Goal: Task Accomplishment & Management: Complete application form

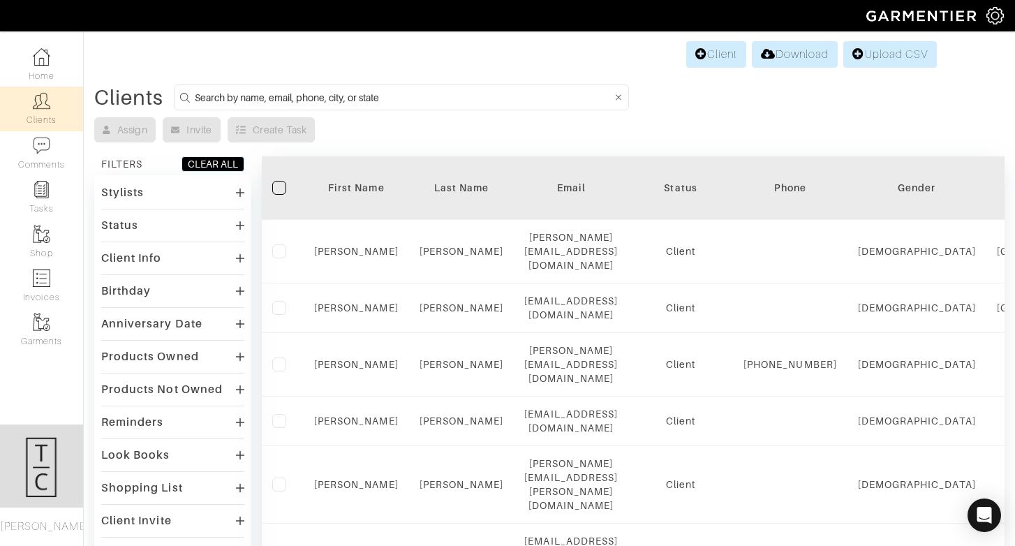
scroll to position [0, 1]
click at [51, 306] on link "Invoices" at bounding box center [41, 286] width 83 height 44
select select
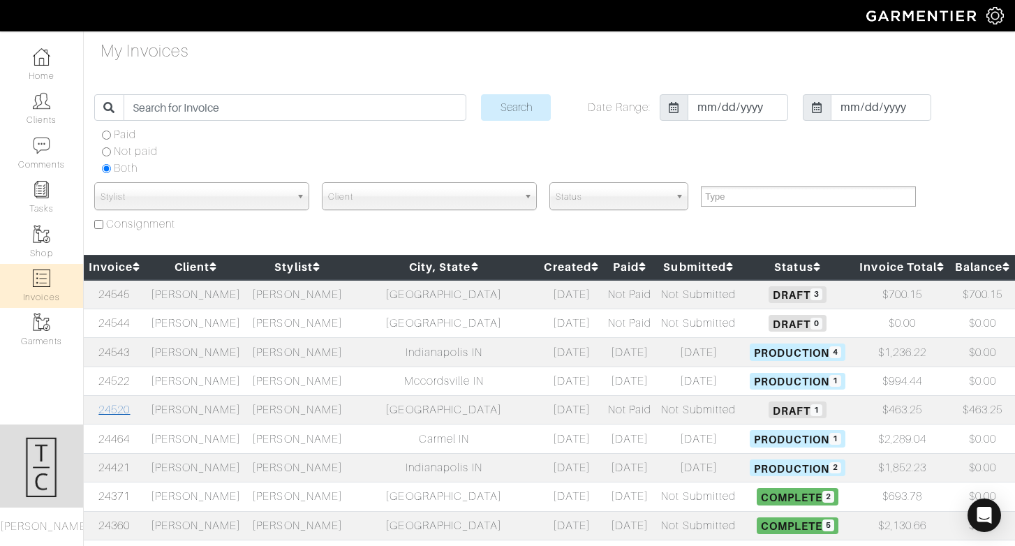
click at [123, 412] on link "24520" at bounding box center [113, 410] width 31 height 13
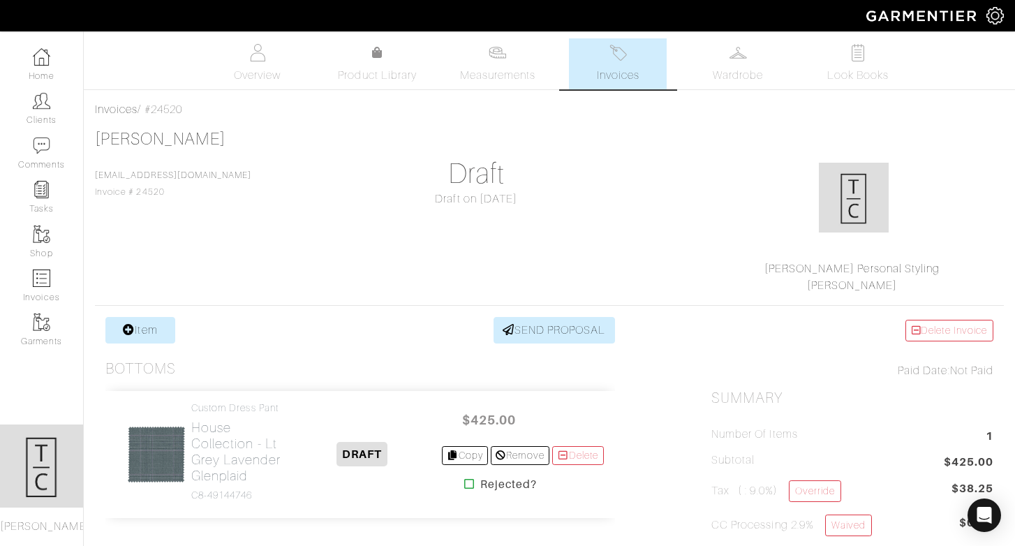
click at [607, 76] on span "Invoices" at bounding box center [618, 75] width 43 height 17
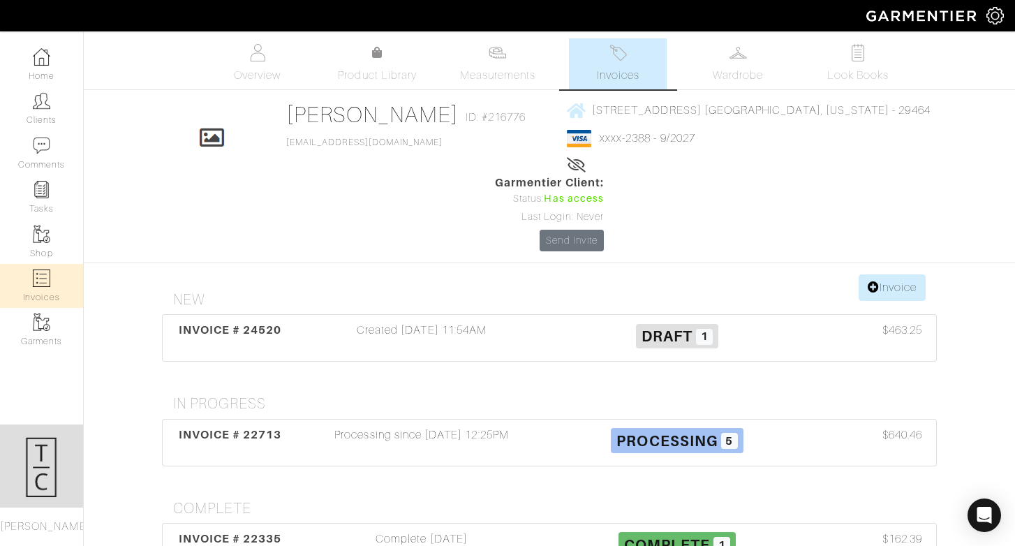
click at [45, 307] on link "Invoices" at bounding box center [41, 286] width 83 height 44
select select
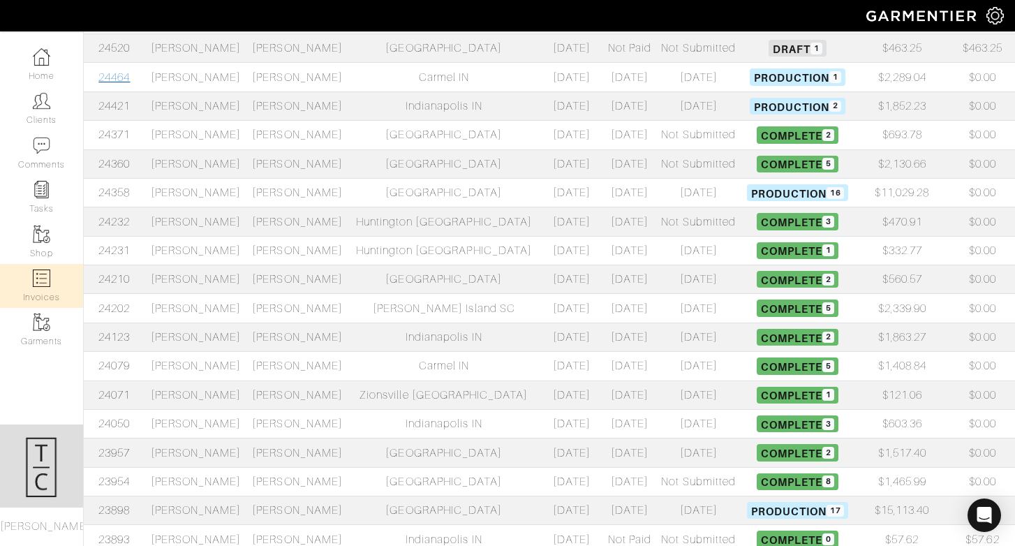
scroll to position [365, 0]
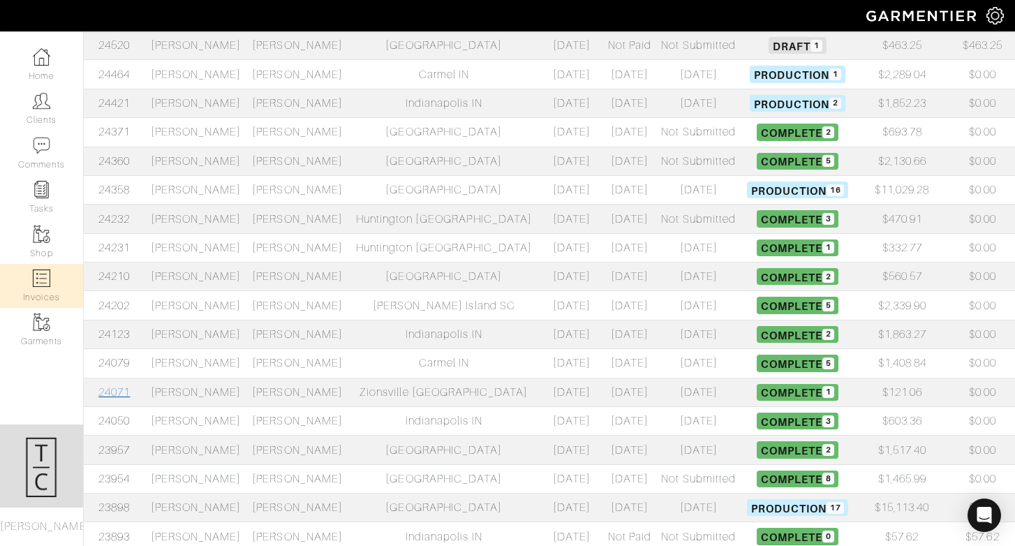
click at [127, 392] on link "24071" at bounding box center [113, 392] width 31 height 13
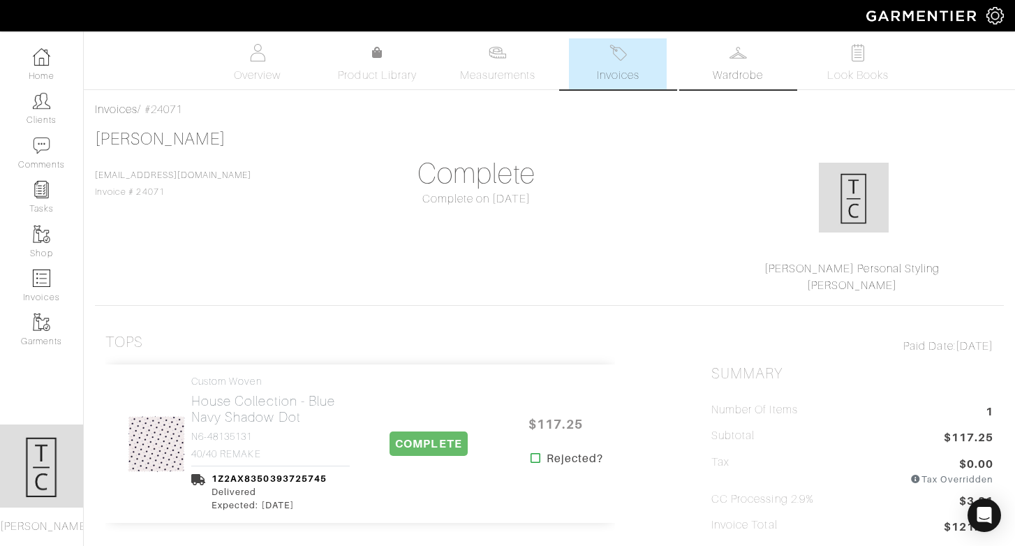
click at [749, 71] on span "Wardrobe" at bounding box center [738, 75] width 50 height 17
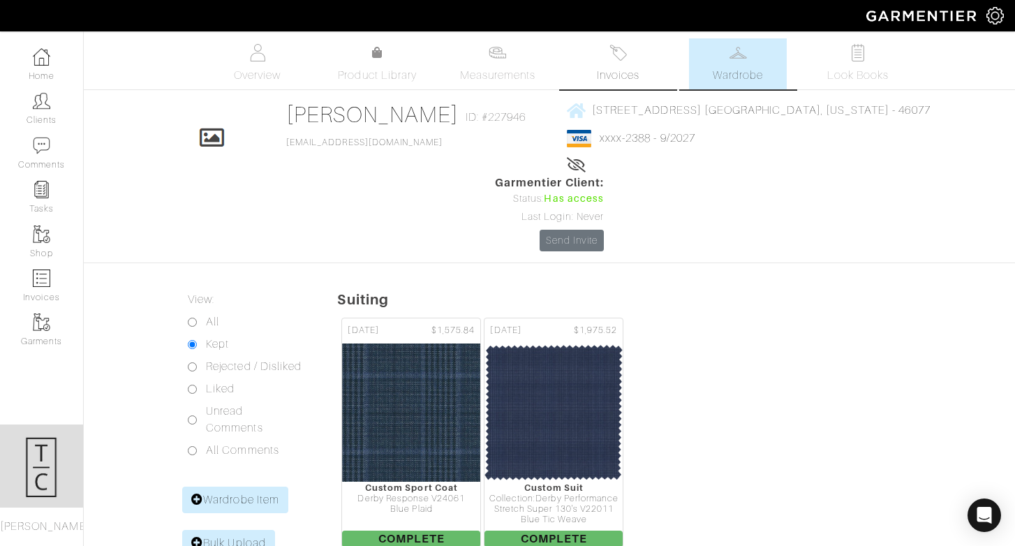
click at [633, 55] on link "Invoices" at bounding box center [618, 63] width 98 height 51
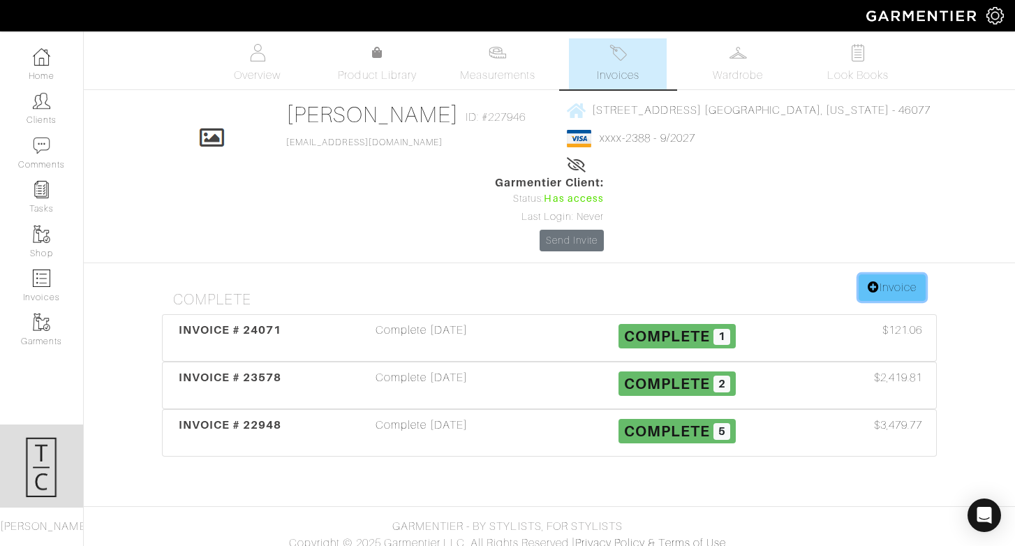
click at [902, 274] on link "Invoice" at bounding box center [892, 287] width 67 height 27
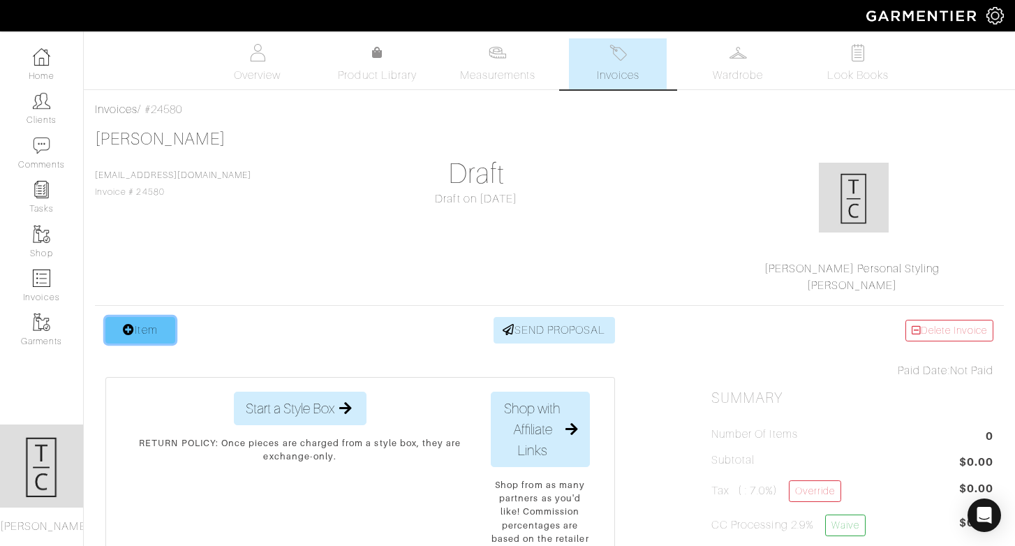
click at [163, 332] on link "Item" at bounding box center [140, 330] width 70 height 27
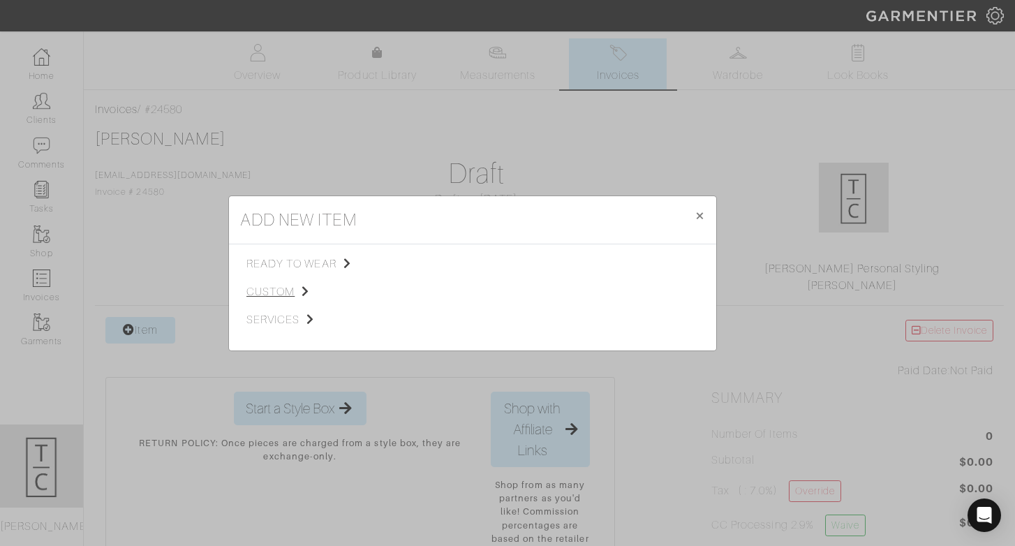
click at [277, 291] on span "custom" at bounding box center [317, 292] width 140 height 17
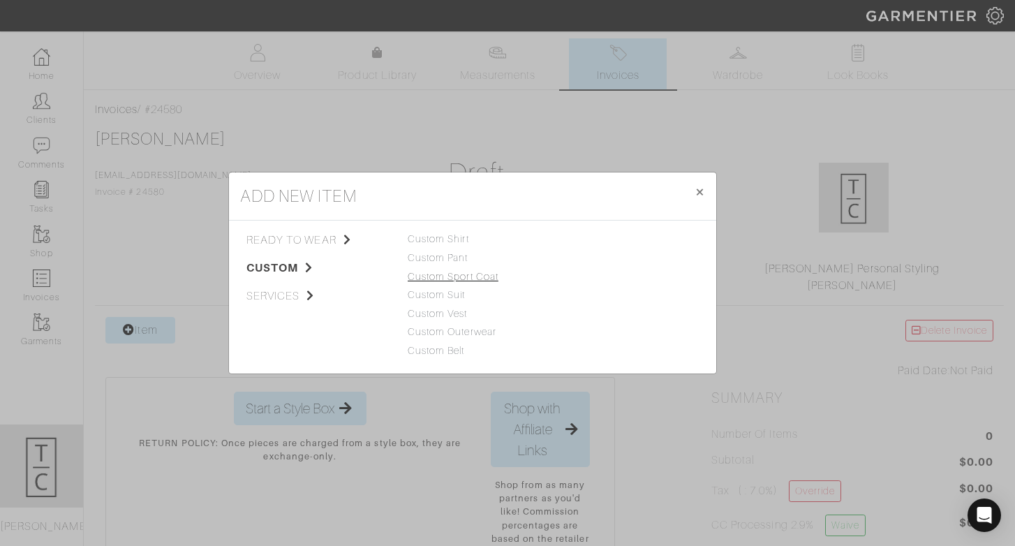
click at [447, 275] on link "Custom Sport Coat" at bounding box center [453, 276] width 91 height 11
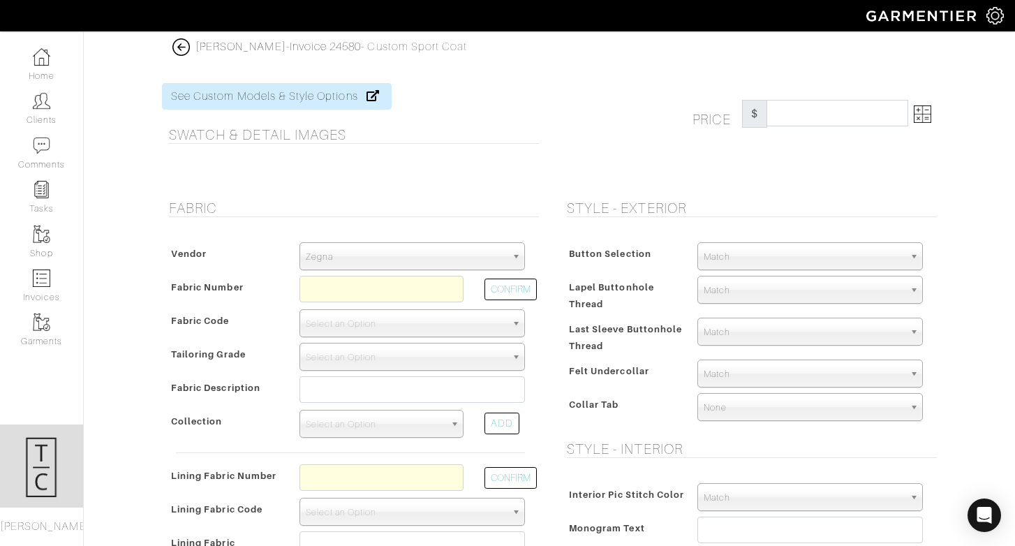
click at [406, 249] on span "Zegna" at bounding box center [406, 257] width 200 height 28
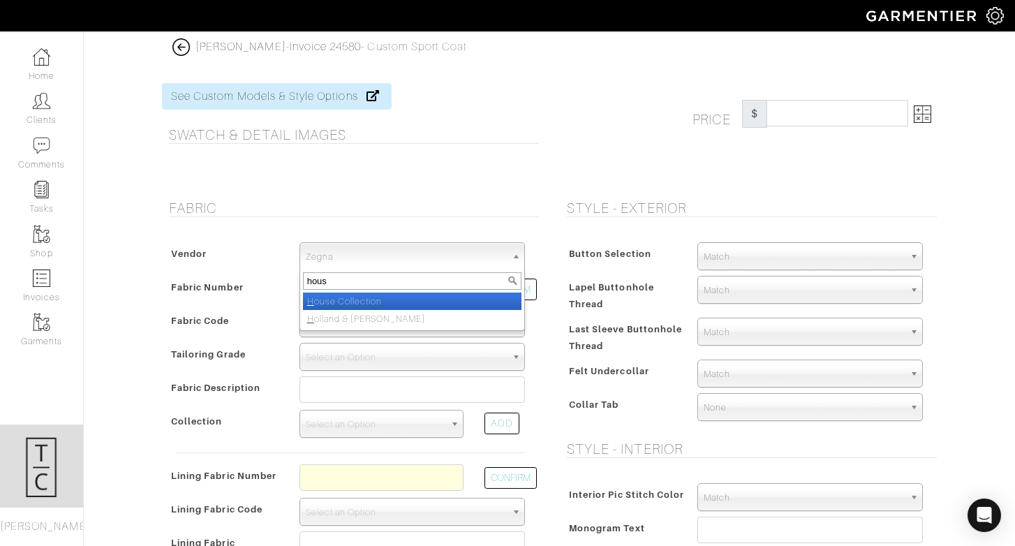
type input "house"
select select "75"
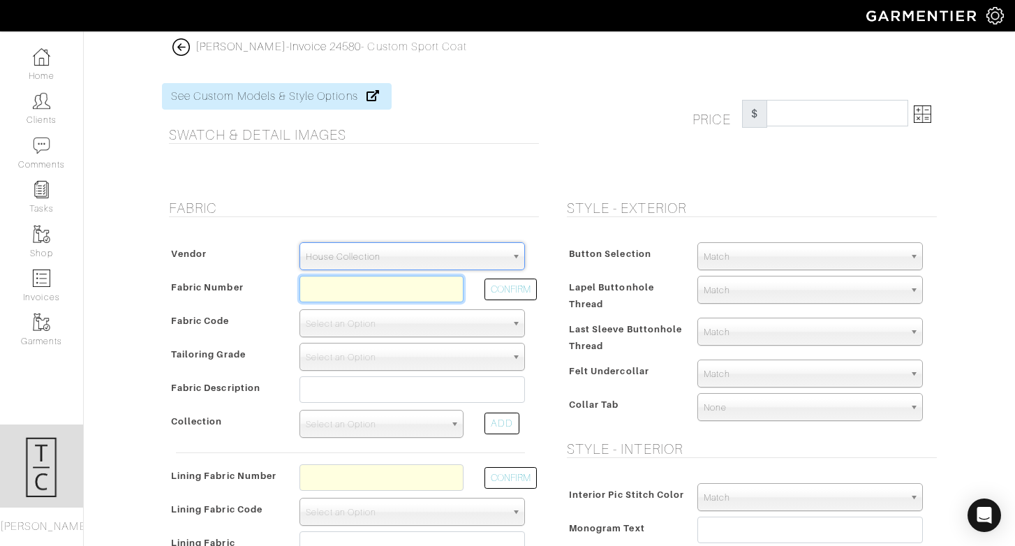
click at [367, 289] on input "text" at bounding box center [382, 289] width 164 height 27
type input "C5-48135926"
select select "902"
type input "Navy Brown Check"
select select
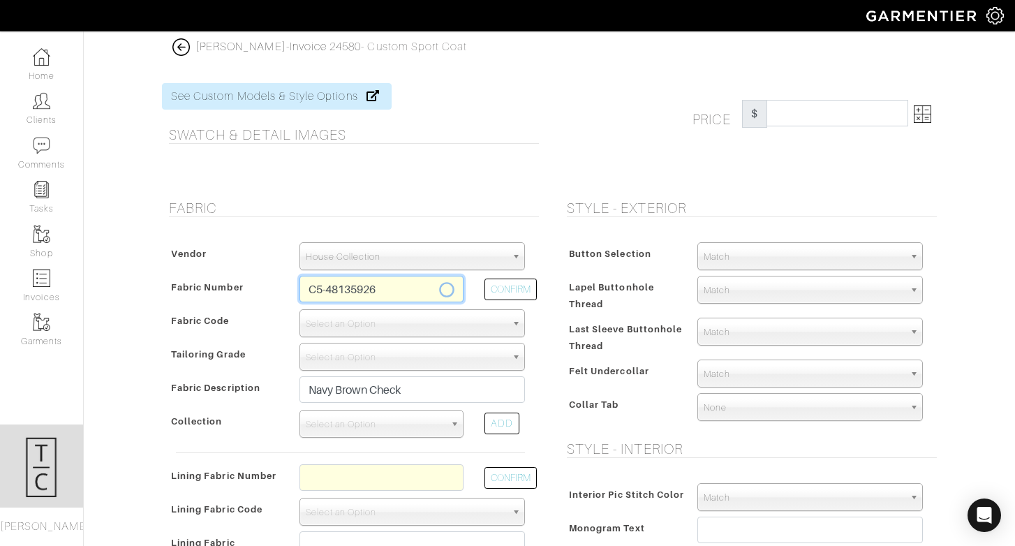
type input "1282.14"
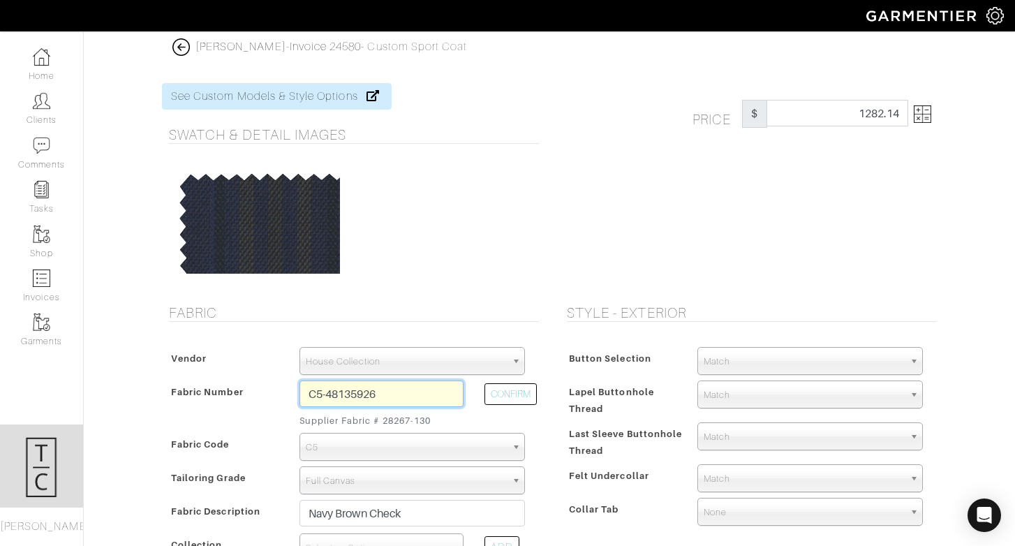
type input "C5-48135926"
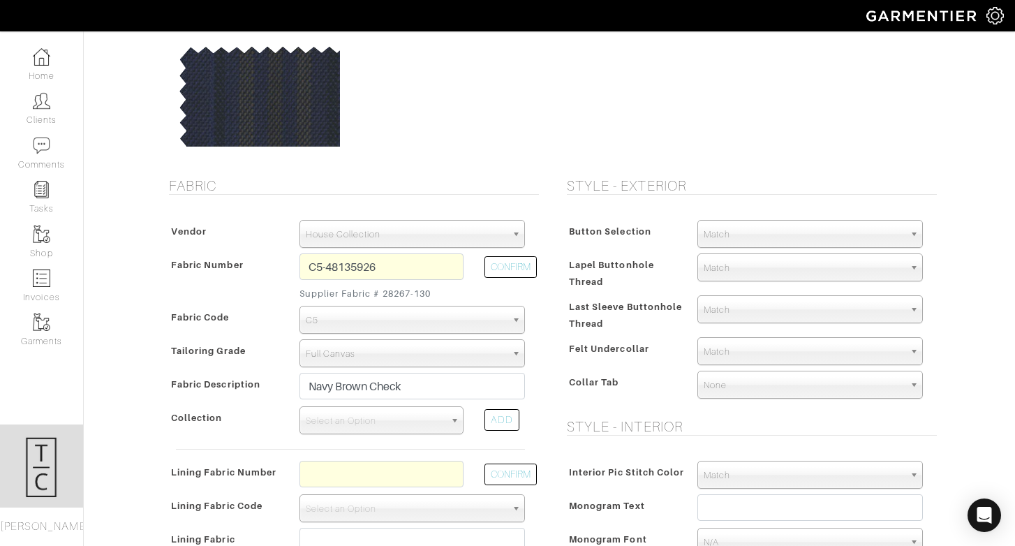
scroll to position [129, 0]
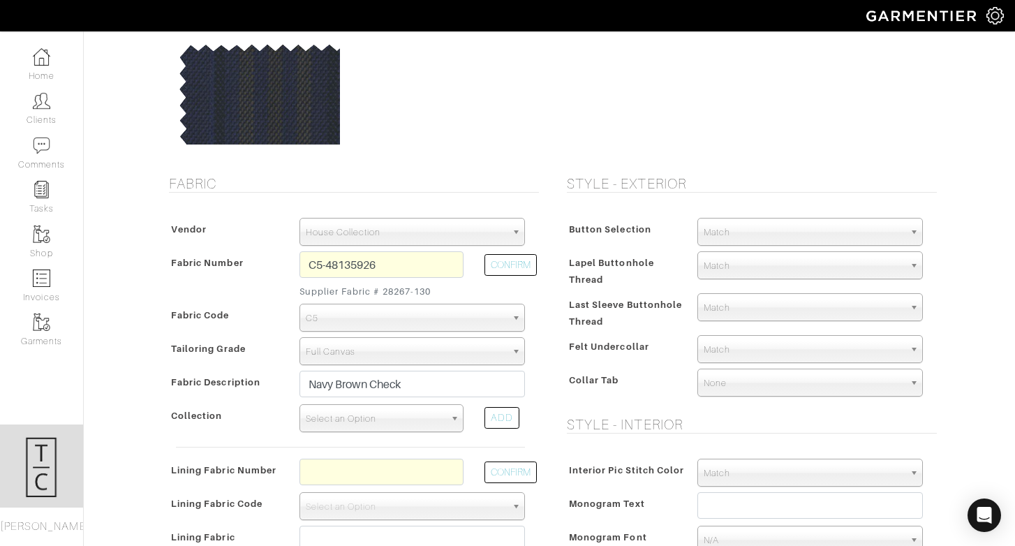
click at [416, 414] on span "Select an Option" at bounding box center [375, 419] width 139 height 28
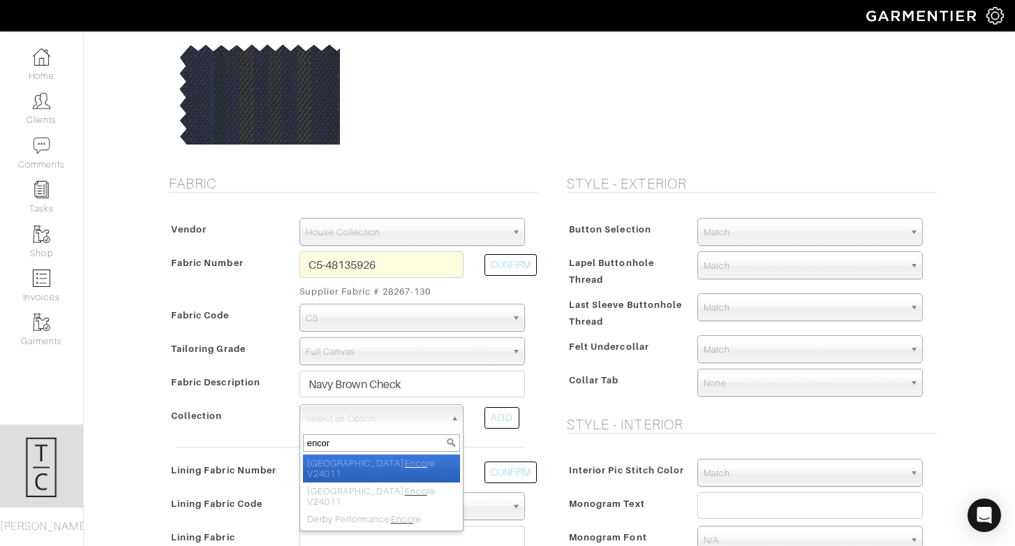
type input "encore"
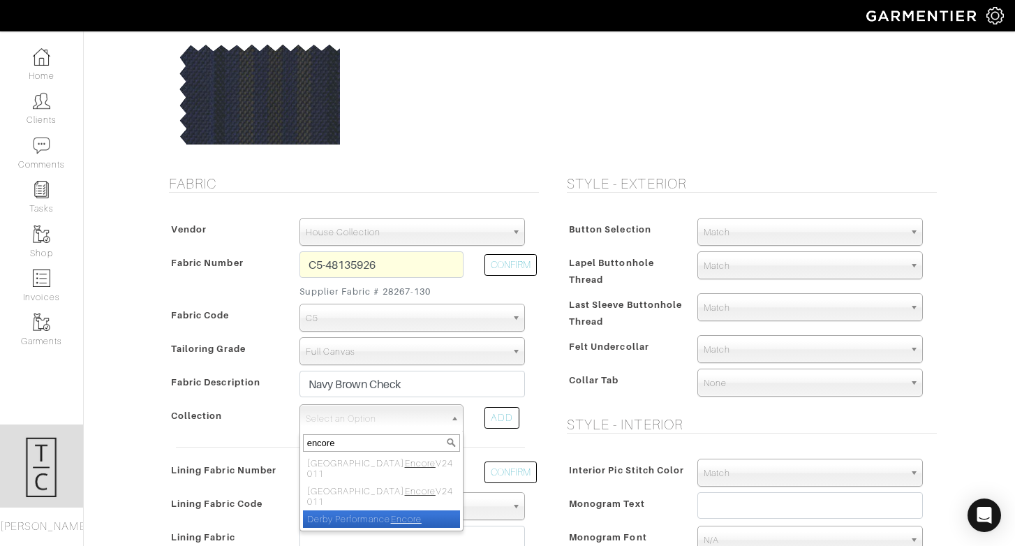
select select "813"
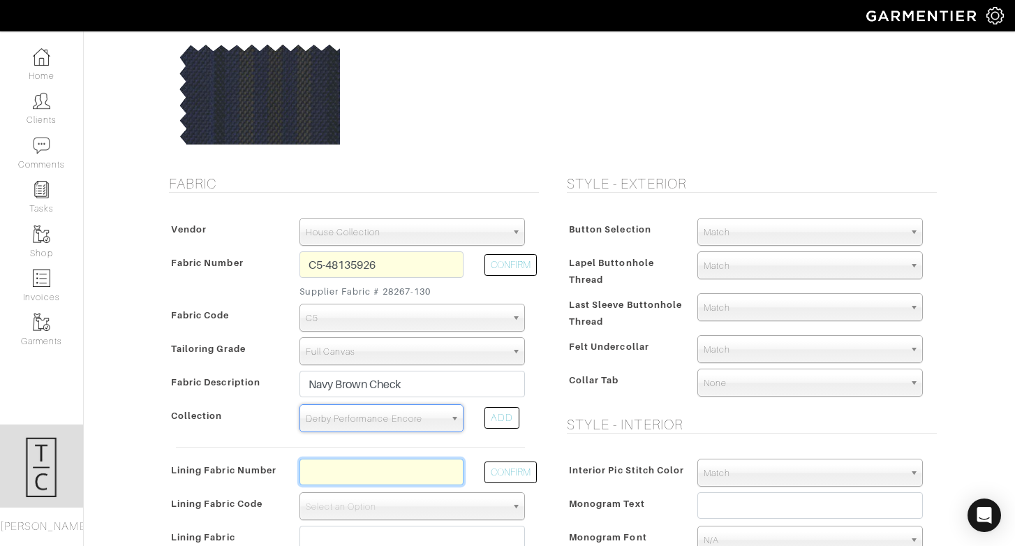
click at [437, 472] on input "text" at bounding box center [382, 472] width 164 height 27
type input "L1-47134316"
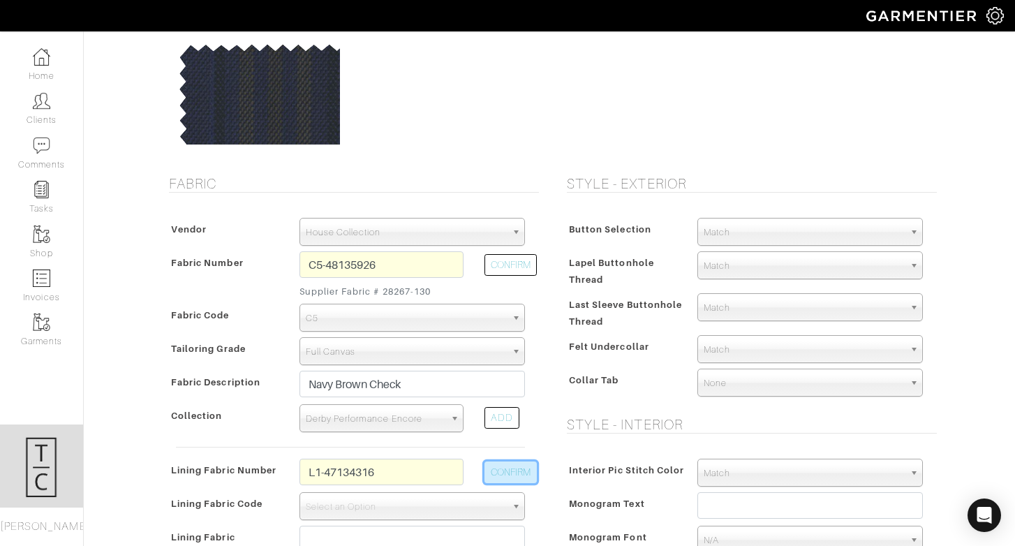
click at [521, 480] on button "CONFIRM" at bounding box center [511, 473] width 52 height 22
select select "6293"
type input "Smoke Blue Solid"
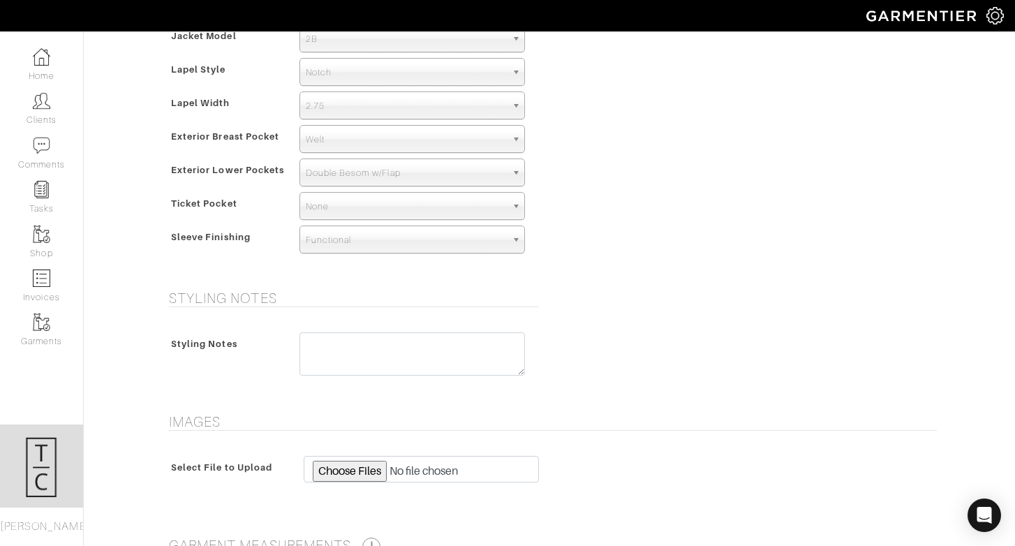
scroll to position [1009, 0]
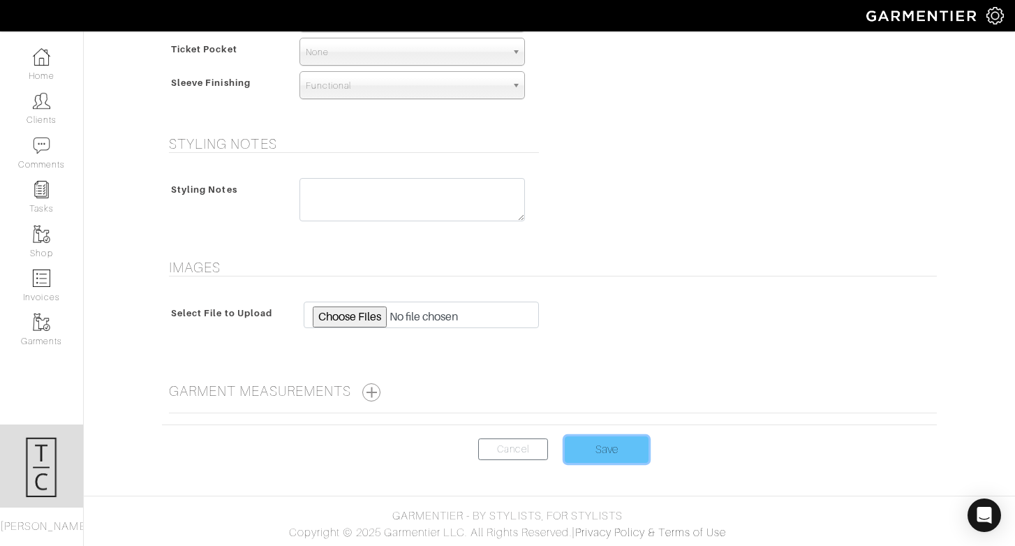
click at [592, 448] on input "Save" at bounding box center [607, 449] width 84 height 27
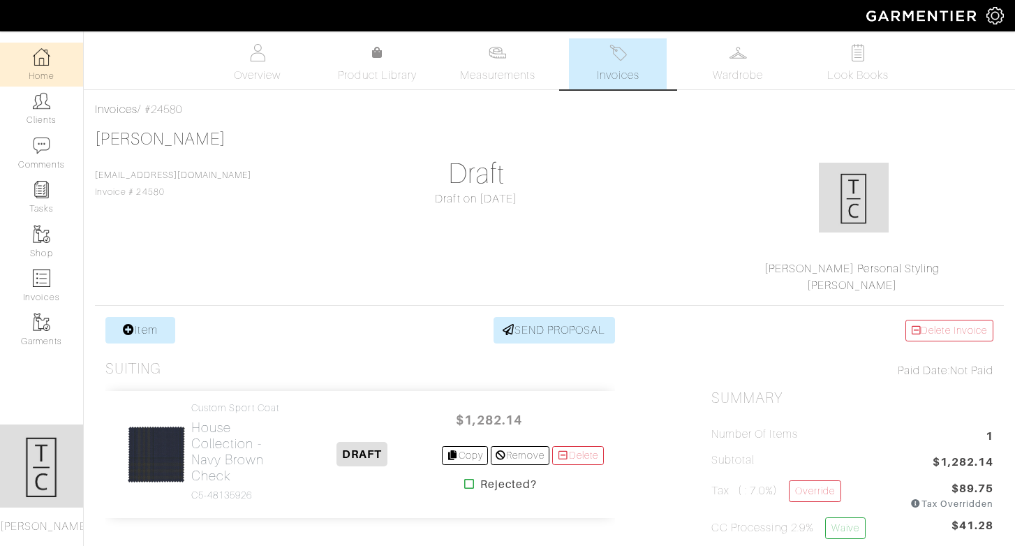
click at [44, 71] on link "Home" at bounding box center [41, 65] width 83 height 44
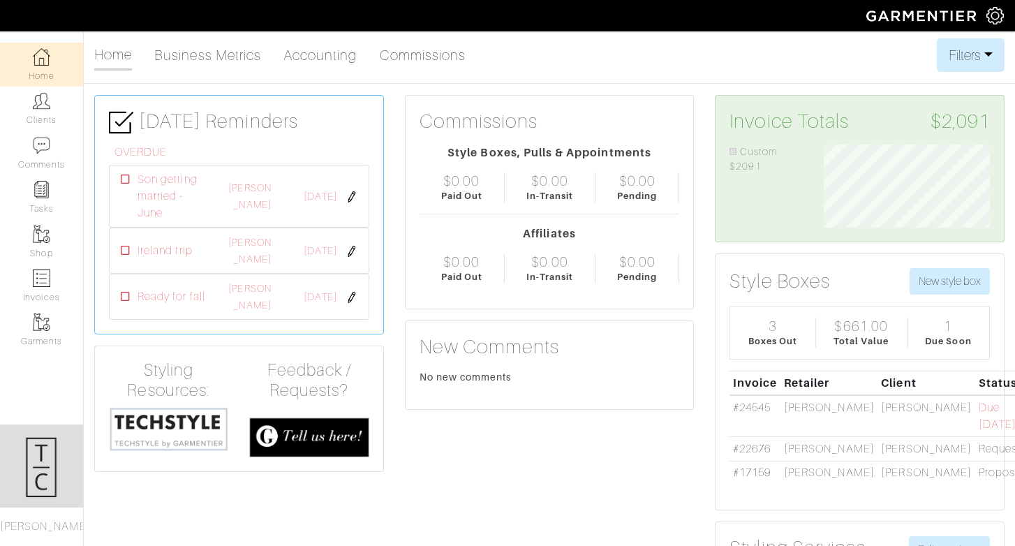
scroll to position [83, 187]
